Goal: Task Accomplishment & Management: Use online tool/utility

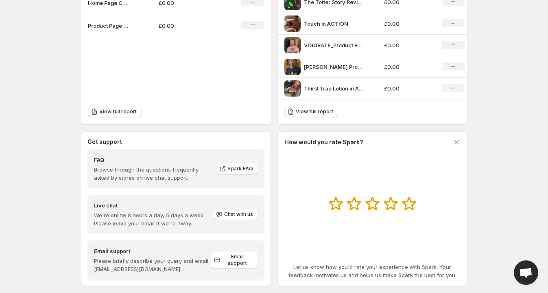
scroll to position [330, 0]
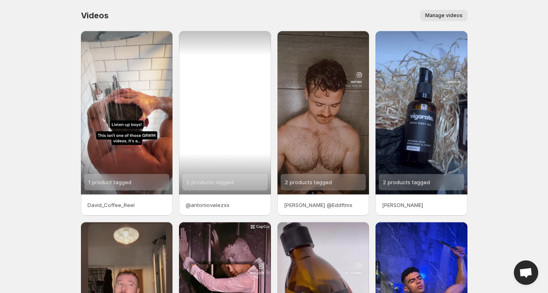
click at [229, 137] on div "2 products tagged" at bounding box center [225, 112] width 92 height 163
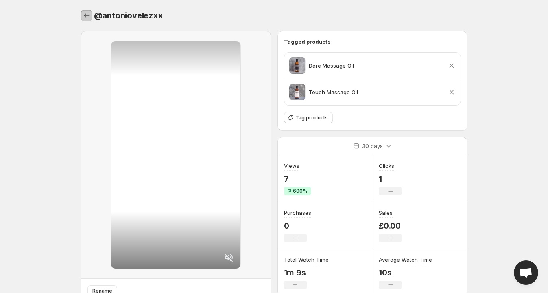
click at [85, 14] on icon "Settings" at bounding box center [86, 15] width 5 height 4
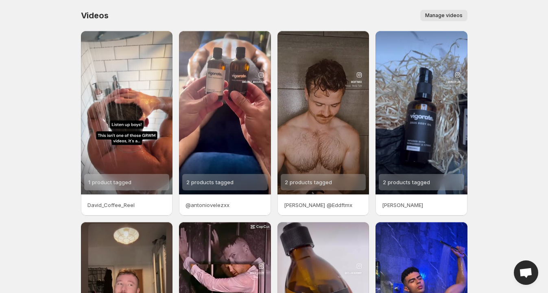
click at [124, 204] on p "David_Coffee_Reel" at bounding box center [127, 205] width 79 height 8
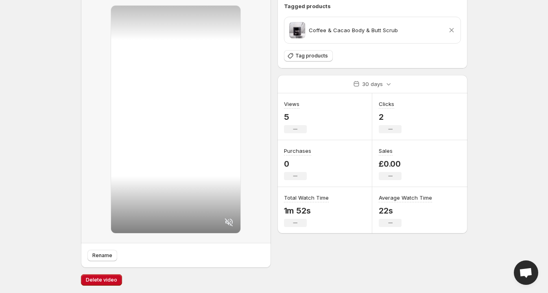
scroll to position [36, 0]
click at [96, 256] on span "Rename" at bounding box center [102, 254] width 20 height 7
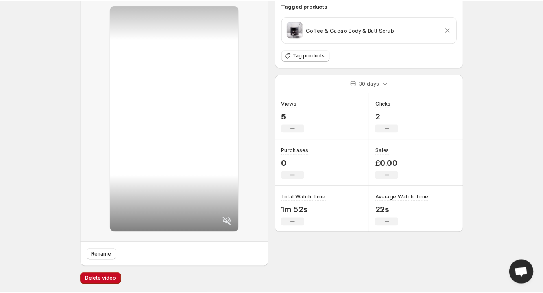
scroll to position [0, 0]
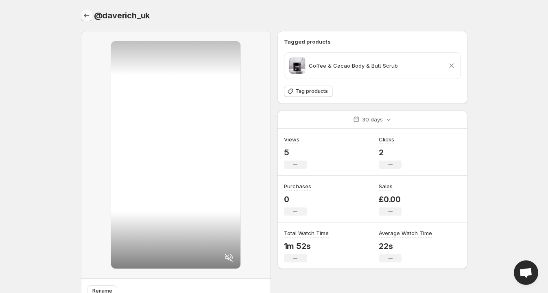
click at [90, 14] on icon "Settings" at bounding box center [87, 15] width 8 height 8
